Goal: Obtain resource: Download file/media

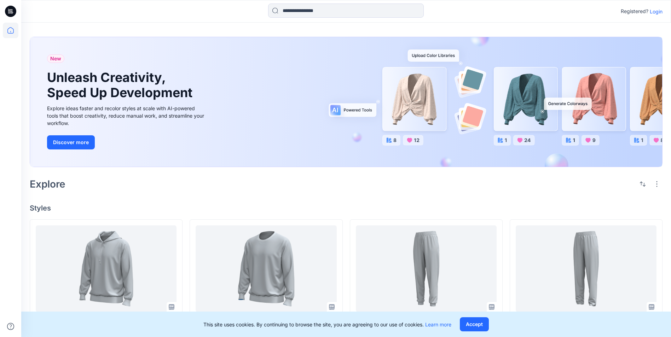
click at [656, 14] on p "Login" at bounding box center [656, 11] width 13 height 7
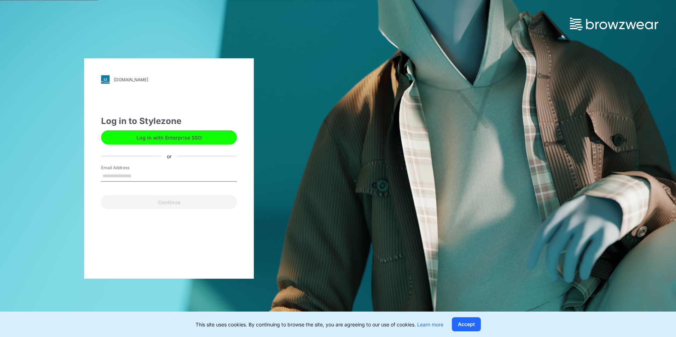
click at [195, 139] on button "Log in with Enterprise SSO" at bounding box center [169, 138] width 136 height 14
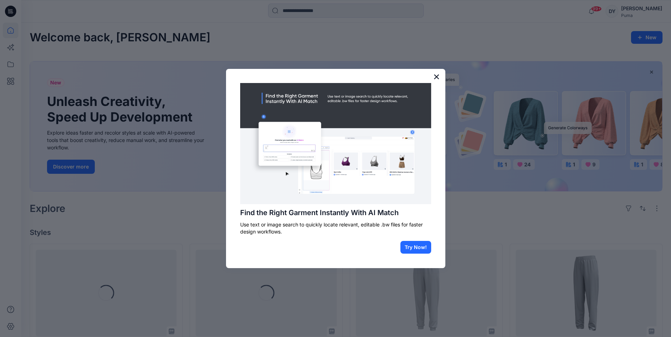
click at [436, 77] on button "×" at bounding box center [436, 76] width 7 height 11
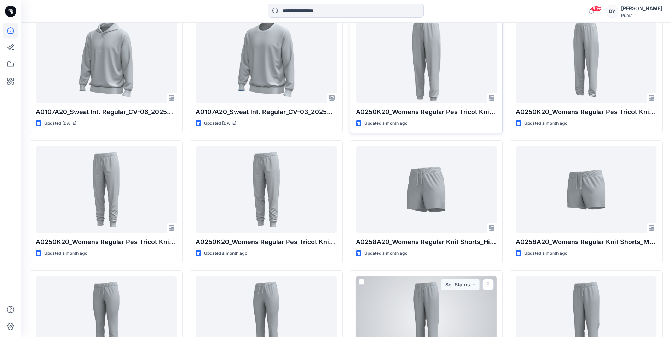
scroll to position [112, 0]
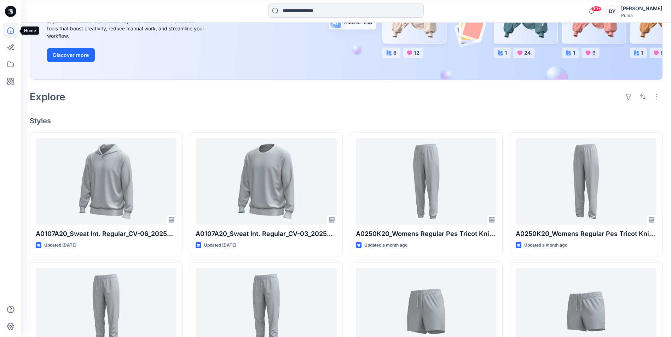
click at [11, 29] on icon at bounding box center [11, 31] width 16 height 16
click at [10, 65] on icon at bounding box center [11, 65] width 16 height 16
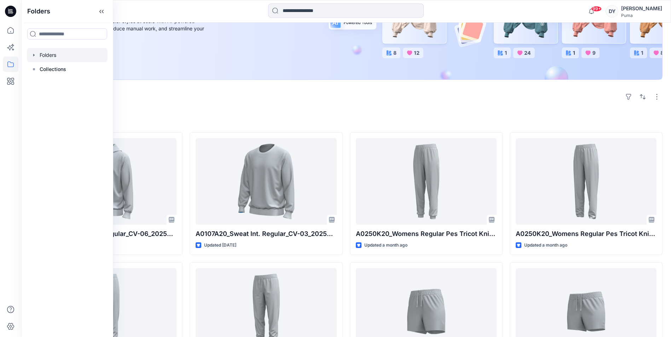
click at [47, 57] on div at bounding box center [67, 55] width 81 height 14
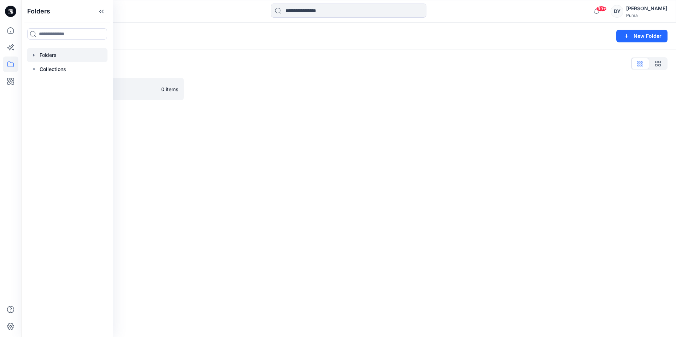
click at [354, 183] on div "Folders New Folder Folders List Basic Blocks 0 items" at bounding box center [348, 180] width 655 height 315
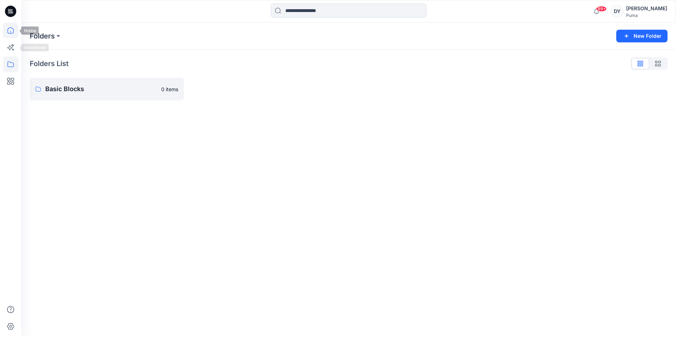
click at [13, 34] on icon at bounding box center [11, 31] width 16 height 16
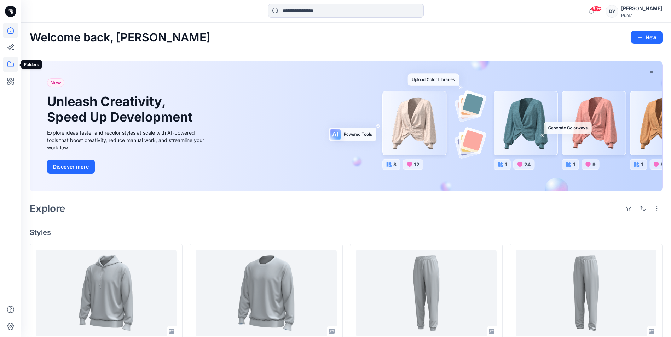
click at [10, 63] on icon at bounding box center [11, 65] width 16 height 16
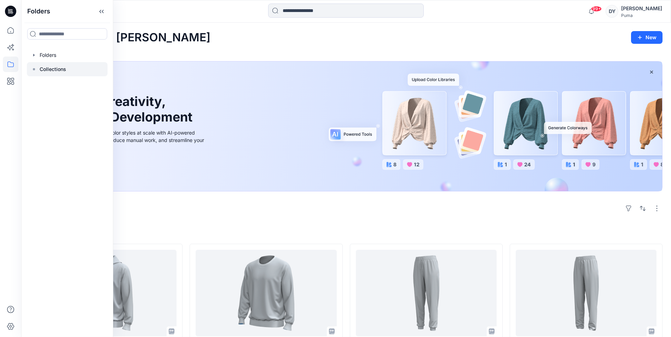
click at [50, 69] on p "Collections" at bounding box center [53, 69] width 27 height 8
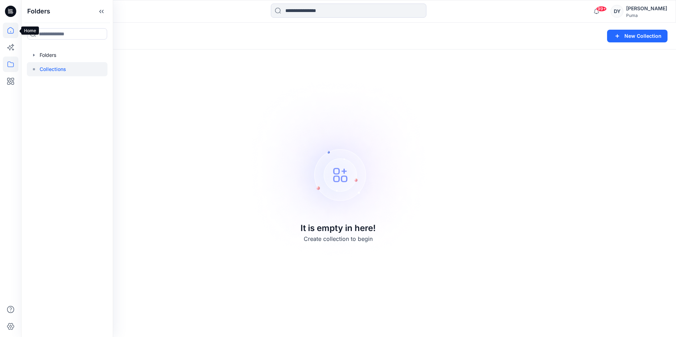
click at [8, 30] on icon at bounding box center [10, 30] width 6 height 6
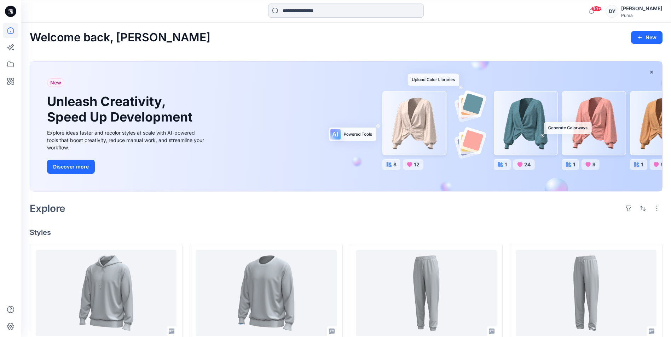
click at [337, 13] on input at bounding box center [346, 11] width 156 height 14
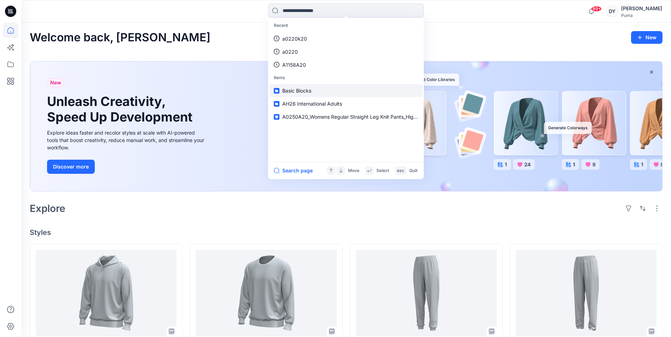
click at [289, 91] on span "Basic Blocks" at bounding box center [296, 91] width 29 height 6
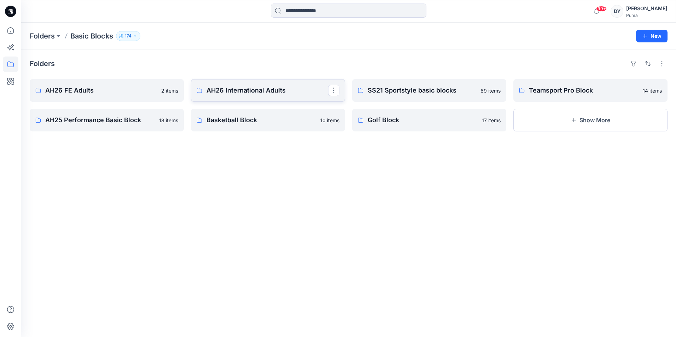
click at [316, 100] on link "AH26 International Adults" at bounding box center [268, 90] width 154 height 23
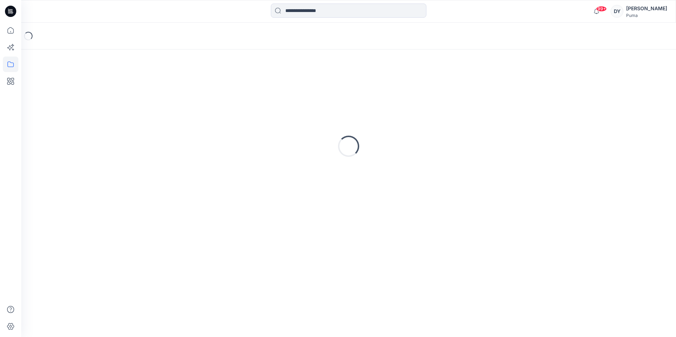
click at [316, 100] on div "Loading..." at bounding box center [349, 146] width 638 height 177
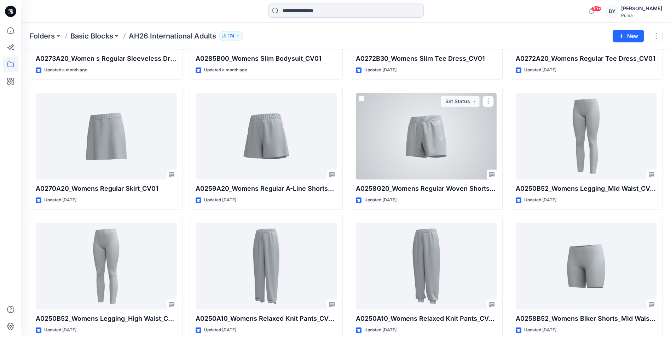
scroll to position [301, 0]
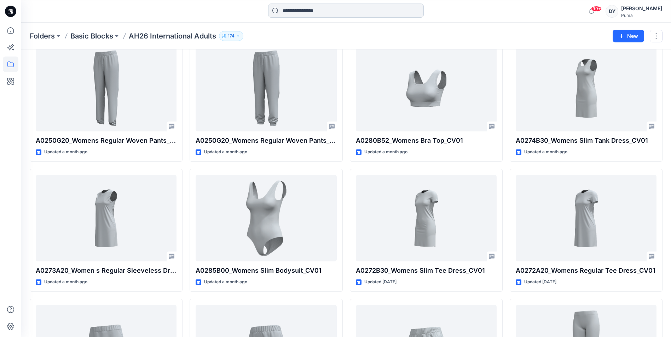
click at [344, 16] on input at bounding box center [346, 11] width 156 height 14
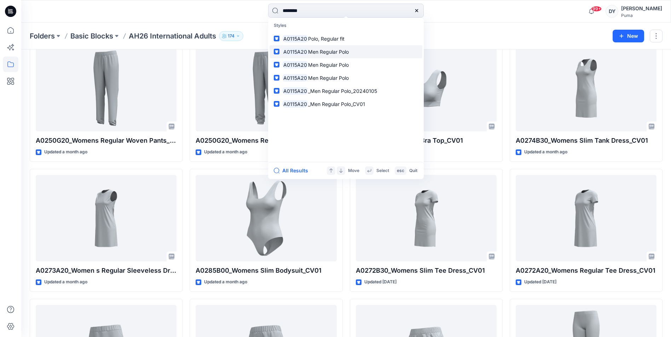
type input "********"
click at [353, 53] on link "A0115A20 Men Regular Polo" at bounding box center [346, 51] width 153 height 13
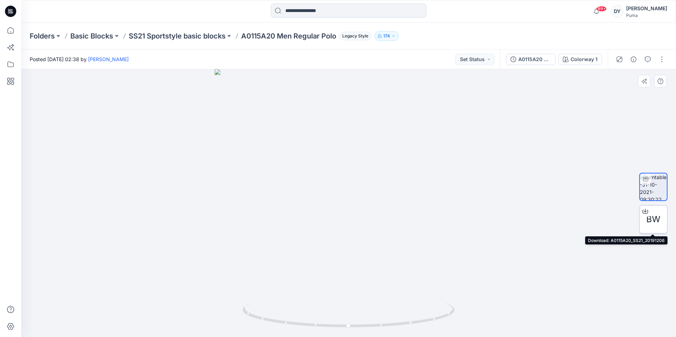
click at [647, 213] on icon at bounding box center [646, 212] width 6 height 6
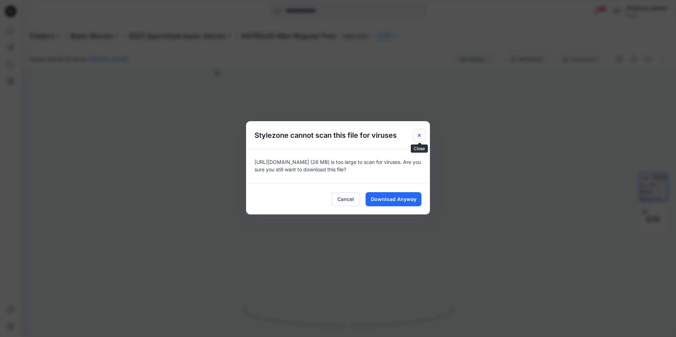
click at [418, 133] on icon "Close" at bounding box center [420, 136] width 6 height 6
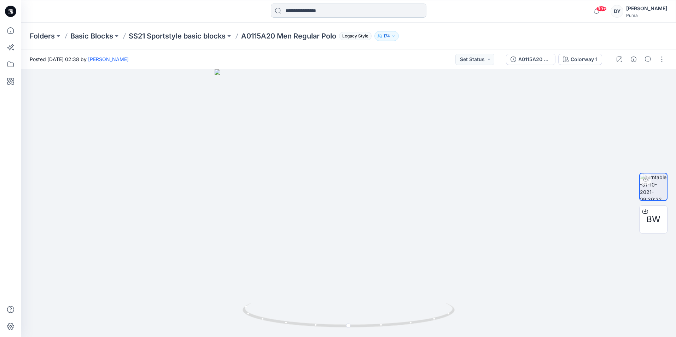
click at [347, 10] on input at bounding box center [349, 11] width 156 height 14
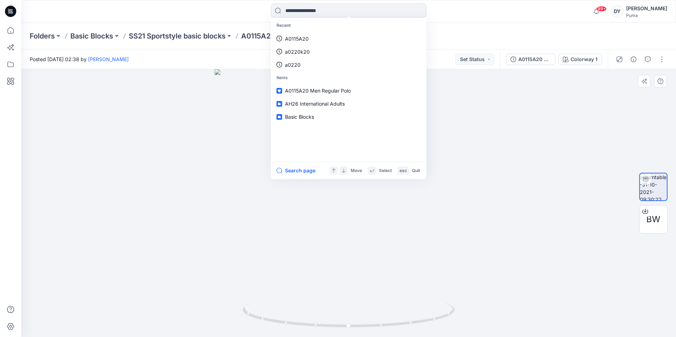
click at [553, 170] on div at bounding box center [348, 203] width 655 height 268
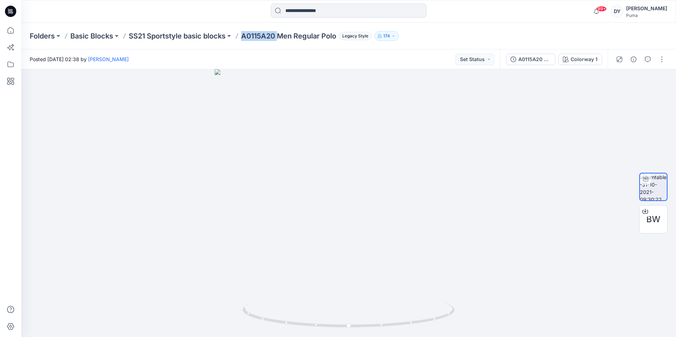
drag, startPoint x: 245, startPoint y: 37, endPoint x: 279, endPoint y: 40, distance: 34.4
click at [279, 40] on p "A0115A20 Men Regular Polo" at bounding box center [288, 36] width 95 height 10
copy p "A0115A20"
click at [314, 9] on input at bounding box center [349, 11] width 156 height 14
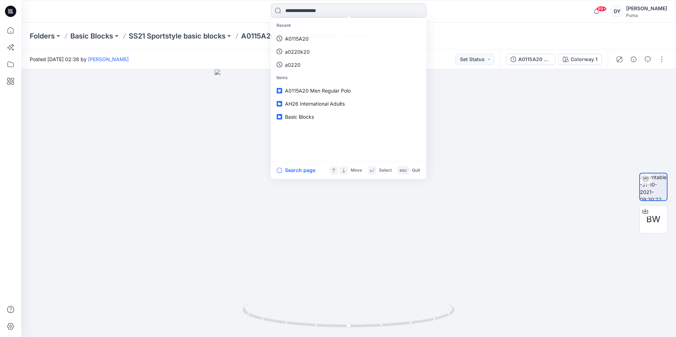
paste input "********"
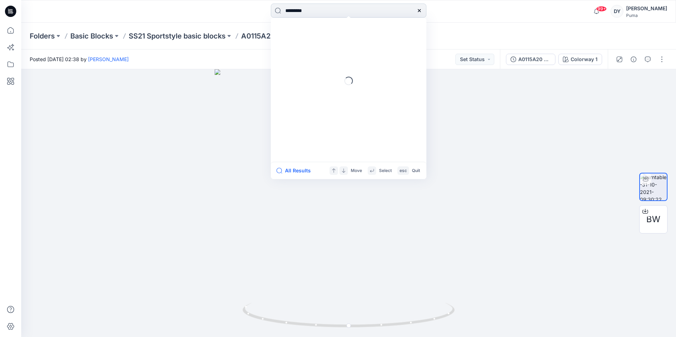
type input "********"
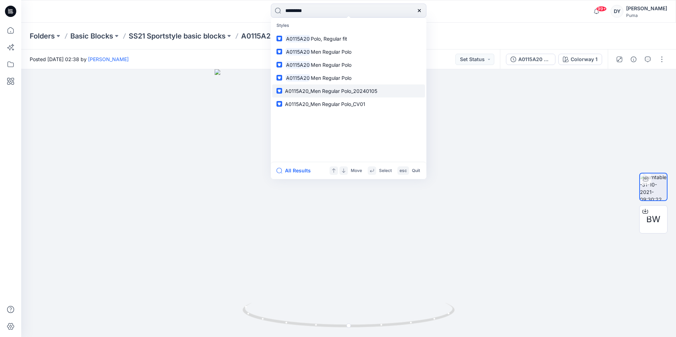
click at [370, 92] on span "A0115A20_Men Regular Polo_20240105" at bounding box center [331, 91] width 92 height 6
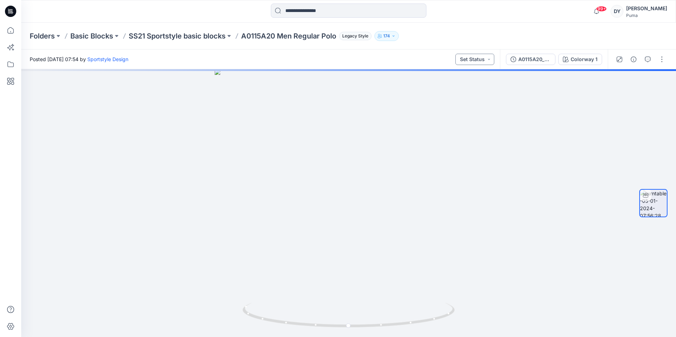
click at [487, 64] on button "Set Status" at bounding box center [475, 59] width 39 height 11
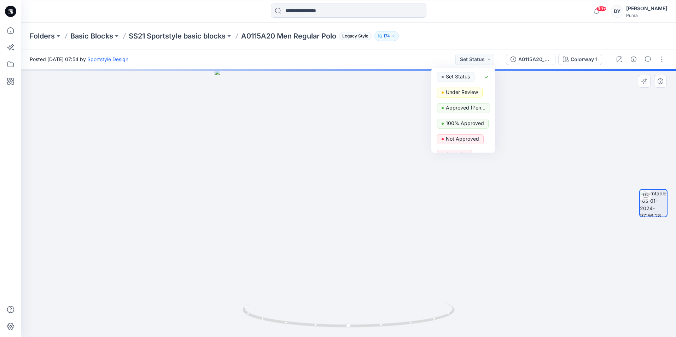
click at [528, 118] on div at bounding box center [348, 203] width 655 height 268
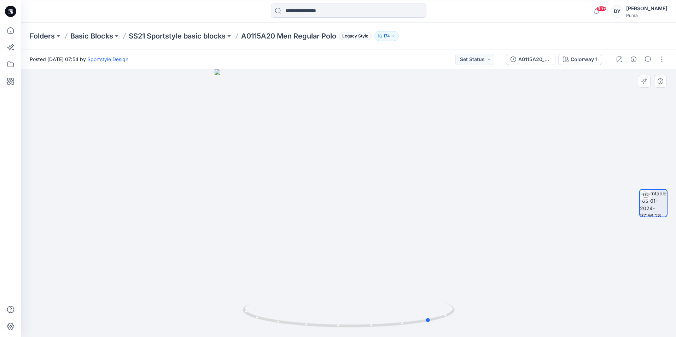
drag, startPoint x: 421, startPoint y: 206, endPoint x: 291, endPoint y: 214, distance: 130.0
drag, startPoint x: 291, startPoint y: 214, endPoint x: 506, endPoint y: 197, distance: 215.3
drag, startPoint x: 506, startPoint y: 197, endPoint x: 497, endPoint y: 183, distance: 17.1
click at [433, 236] on div at bounding box center [348, 203] width 655 height 268
click at [548, 60] on div "A0115A20_Men Regular Polo_20240105" at bounding box center [535, 60] width 33 height 8
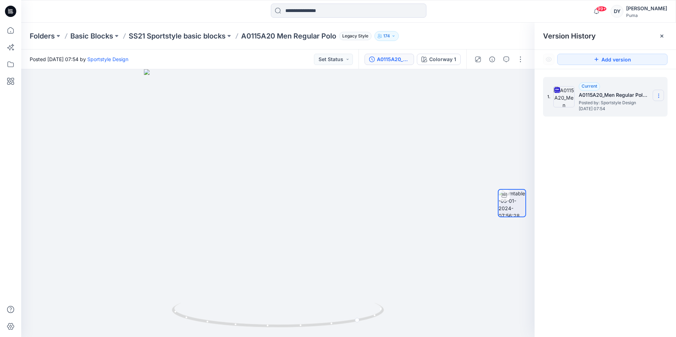
click at [660, 95] on icon at bounding box center [659, 96] width 6 height 6
click at [631, 112] on span "Download Source BW File" at bounding box center [623, 109] width 59 height 8
